Goal: Information Seeking & Learning: Understand process/instructions

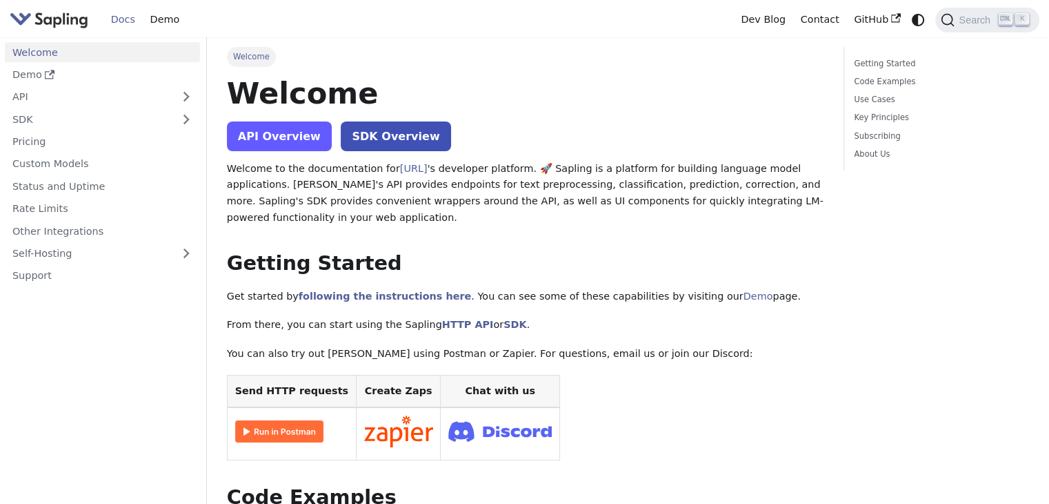
click at [317, 137] on link "API Overview" at bounding box center [279, 136] width 105 height 30
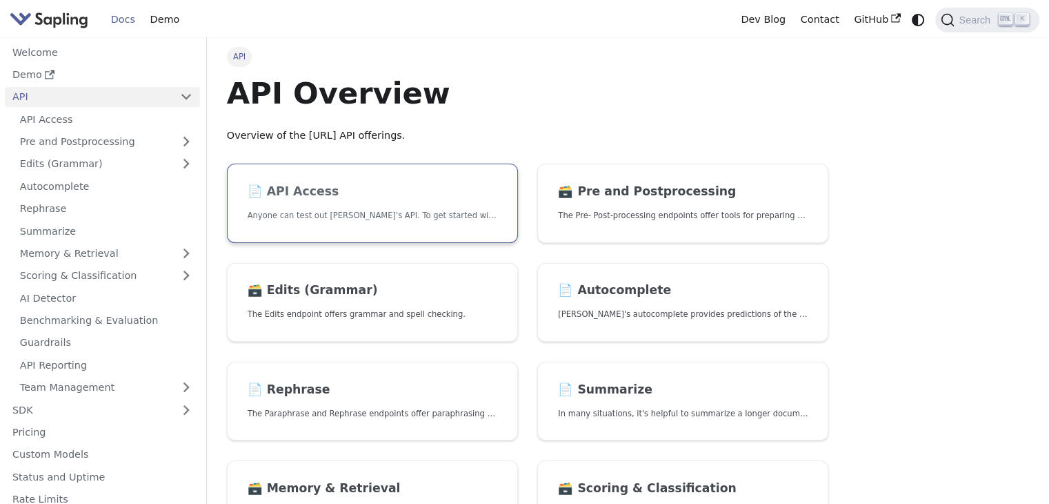
click at [287, 216] on p "Anyone can test out [PERSON_NAME]'s API. To get started with the API, simply:" at bounding box center [373, 215] width 250 height 13
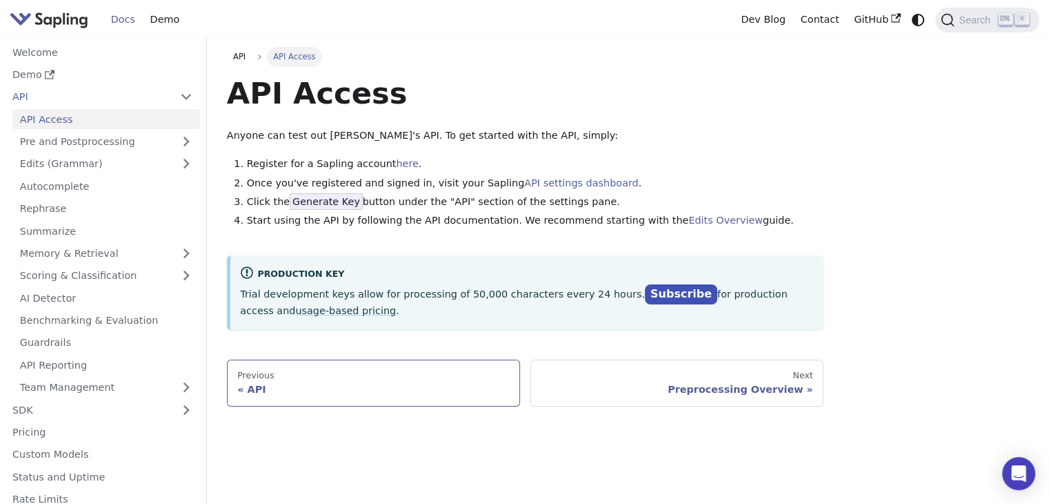
click at [346, 389] on div "API" at bounding box center [373, 389] width 272 height 12
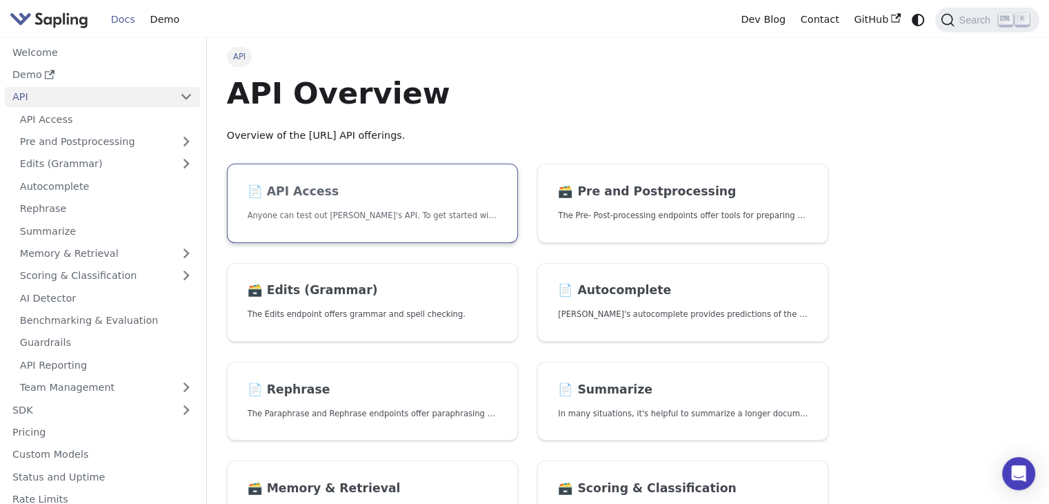
click at [345, 220] on p "Anyone can test out Sapling's API. To get started with the API, simply:" at bounding box center [373, 215] width 250 height 13
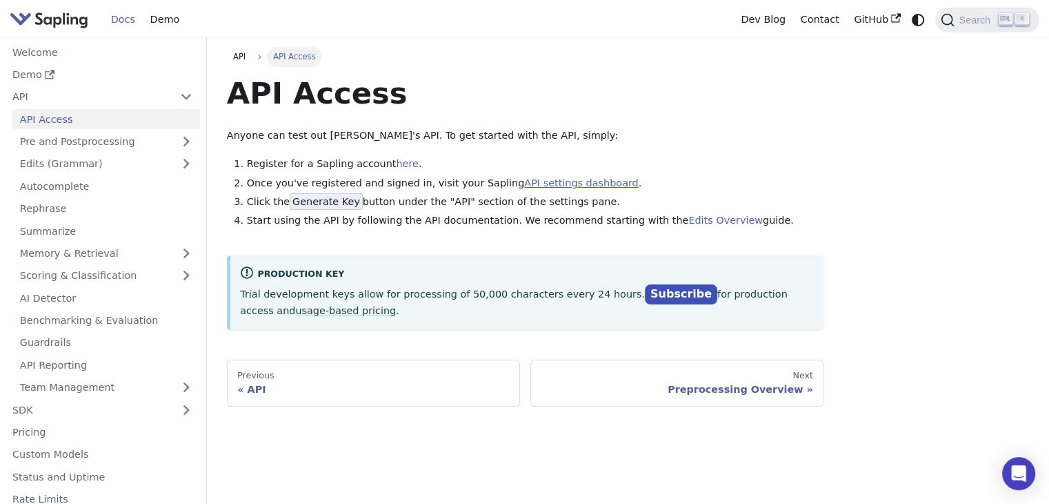
click at [532, 179] on link "API settings dashboard" at bounding box center [581, 182] width 114 height 11
